Goal: Task Accomplishment & Management: Complete application form

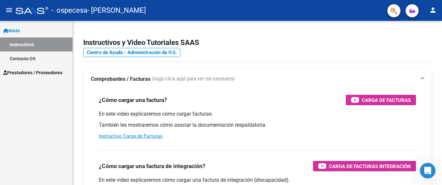
click at [49, 72] on span "Prestadores / Proveedores" at bounding box center [32, 72] width 59 height 7
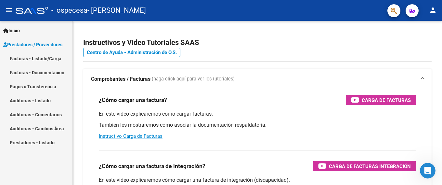
click at [37, 56] on link "Facturas - Listado/Carga" at bounding box center [36, 58] width 73 height 14
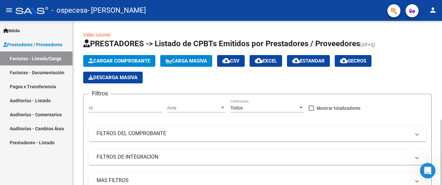
click at [103, 58] on span "Cargar Comprobante" at bounding box center [119, 61] width 62 height 6
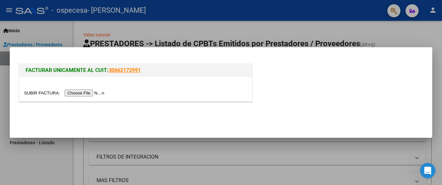
click at [82, 93] on input "file" at bounding box center [65, 92] width 82 height 7
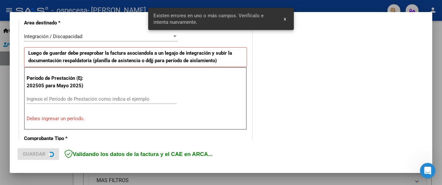
scroll to position [166, 0]
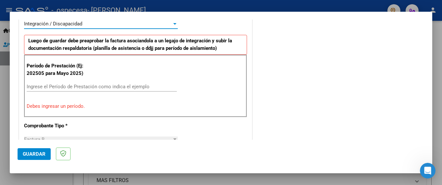
click at [69, 23] on span "Integración / Discapacidad" at bounding box center [53, 24] width 58 height 6
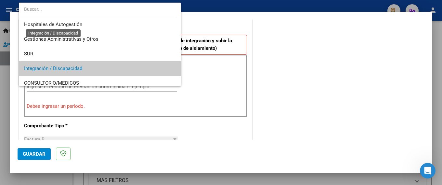
scroll to position [45, 0]
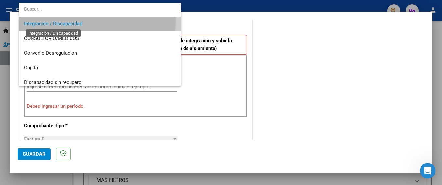
click at [55, 21] on span "Integración / Discapacidad" at bounding box center [53, 24] width 58 height 6
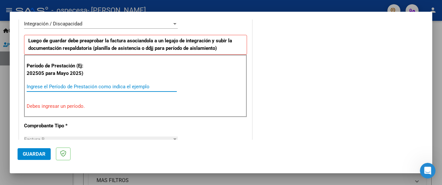
click at [36, 88] on input "Ingrese el Período de Prestación como indica el ejemplo" at bounding box center [102, 87] width 150 height 6
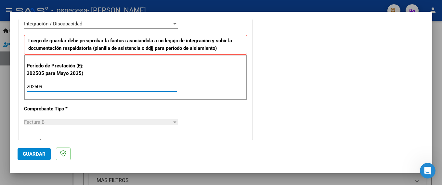
type input "202509"
click at [288, 90] on div "COMENTARIOS Comentarios del Prestador / Gerenciador:" at bounding box center [339, 143] width 171 height 565
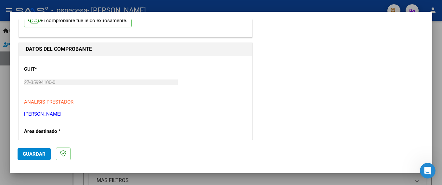
scroll to position [44, 0]
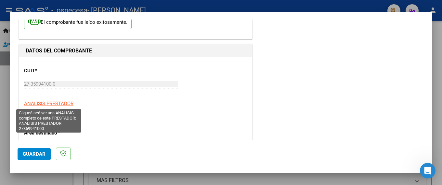
click at [52, 101] on span "ANALISIS PRESTADOR" at bounding box center [48, 104] width 49 height 6
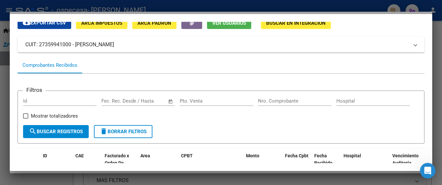
scroll to position [0, 0]
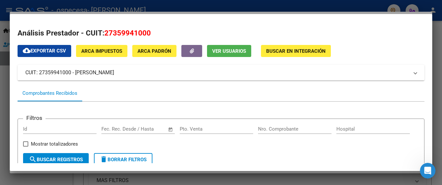
click at [305, 52] on span "Buscar en Integración" at bounding box center [296, 51] width 60 height 6
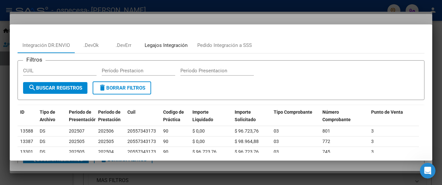
click at [163, 47] on div "Legajos Integración" at bounding box center [166, 45] width 43 height 7
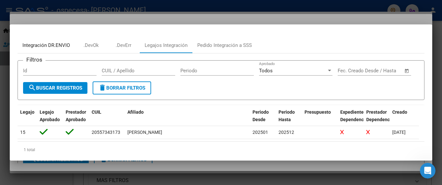
click at [47, 46] on div "Integración DR.ENVIO" at bounding box center [45, 45] width 47 height 7
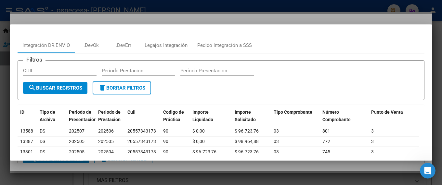
click at [223, 10] on div at bounding box center [221, 92] width 442 height 185
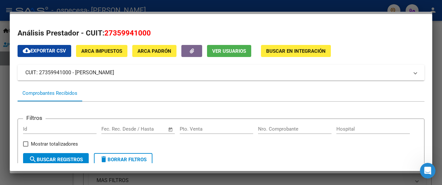
click at [26, 9] on div at bounding box center [221, 92] width 442 height 185
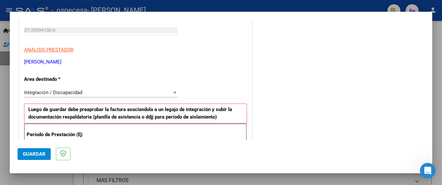
scroll to position [163, 0]
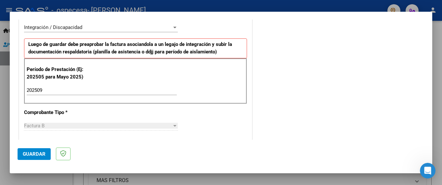
click at [118, 49] on strong "Luego de guardar debe preaprobar la factura asociandola a un legajo de integrac…" at bounding box center [130, 47] width 204 height 13
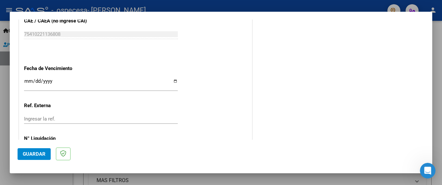
scroll to position [444, 0]
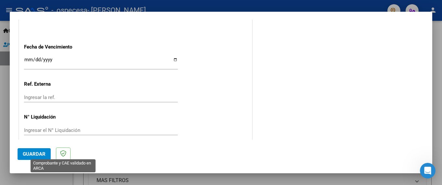
click at [65, 154] on icon at bounding box center [63, 153] width 6 height 7
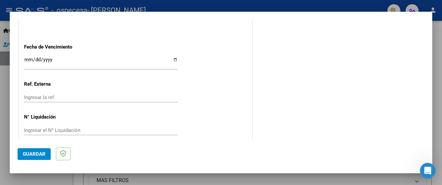
click at [37, 154] on span "Guardar" at bounding box center [34, 154] width 23 height 6
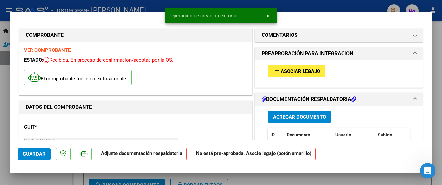
click at [303, 72] on span "Asociar Legajo" at bounding box center [300, 71] width 39 height 6
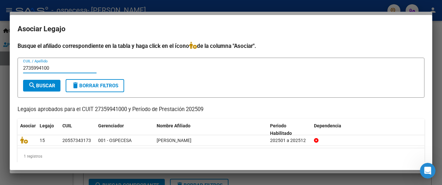
type input "27359941000"
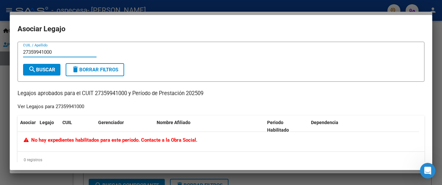
click at [71, 52] on input "27359941000" at bounding box center [60, 52] width 74 height 6
click at [41, 70] on span "search Buscar" at bounding box center [41, 70] width 27 height 6
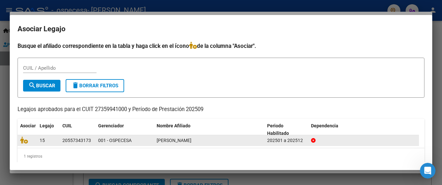
click at [181, 141] on span "[PERSON_NAME]" at bounding box center [174, 140] width 35 height 5
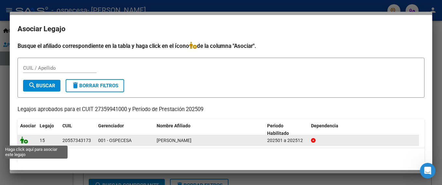
click at [27, 141] on icon at bounding box center [24, 139] width 8 height 7
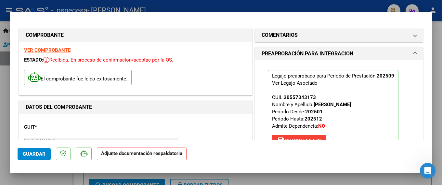
scroll to position [65, 0]
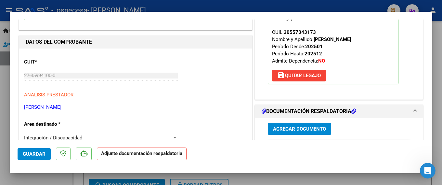
click at [303, 128] on span "Agregar Documento" at bounding box center [299, 129] width 53 height 6
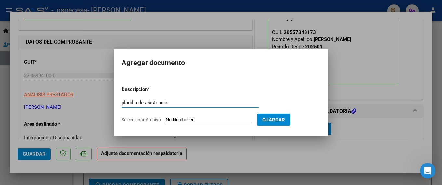
type input "planilla de asistencia"
click at [208, 117] on input "Seleccionar Archivo" at bounding box center [209, 120] width 86 height 6
type input "C:\fakepath\[PERSON_NAME] .pdf"
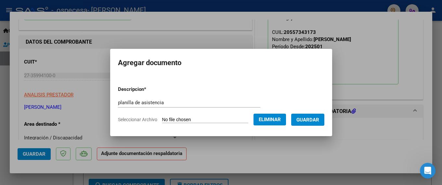
click at [314, 120] on span "Guardar" at bounding box center [308, 120] width 23 height 6
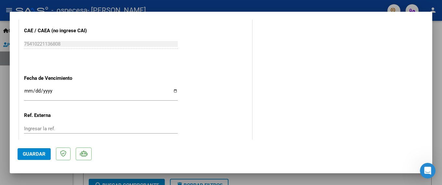
scroll to position [454, 0]
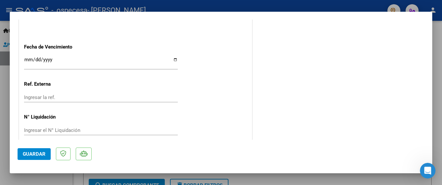
drag, startPoint x: 35, startPoint y: 153, endPoint x: 41, endPoint y: 153, distance: 5.9
click at [37, 154] on span "Guardar" at bounding box center [34, 154] width 23 height 6
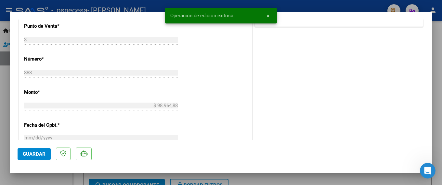
scroll to position [259, 0]
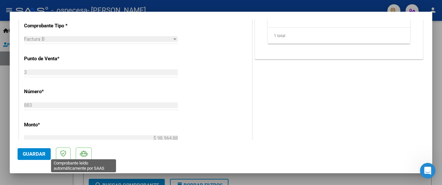
click at [84, 153] on icon at bounding box center [83, 153] width 7 height 7
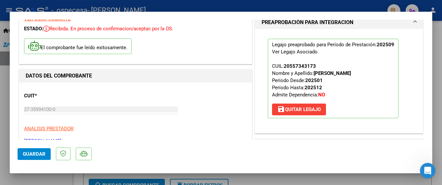
scroll to position [0, 0]
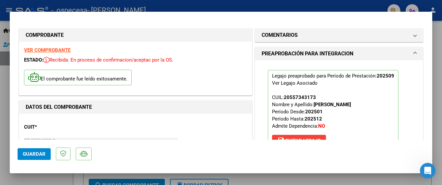
click at [414, 51] on span at bounding box center [415, 54] width 3 height 8
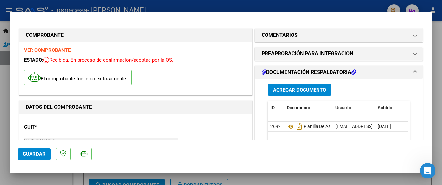
scroll to position [33, 0]
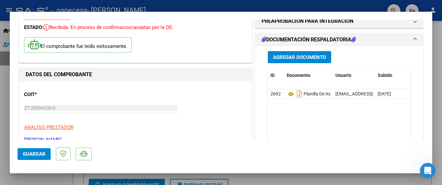
click at [408, 40] on span "DOCUMENTACIÓN RESPALDATORIA" at bounding box center [338, 40] width 152 height 8
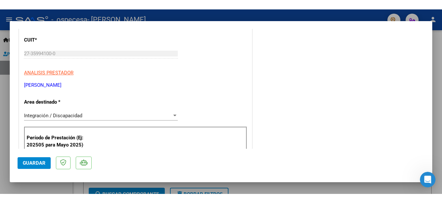
scroll to position [0, 0]
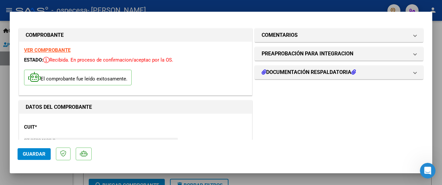
click at [372, 180] on div at bounding box center [221, 92] width 442 height 185
type input "$ 0,00"
